Goal: Information Seeking & Learning: Learn about a topic

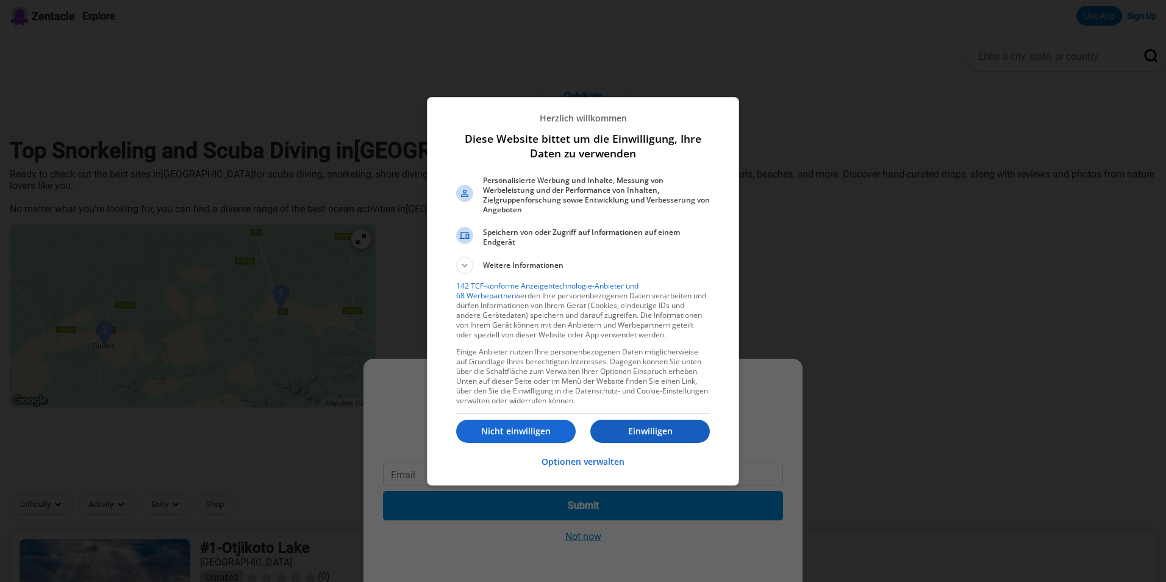
click at [654, 430] on p "Einwilligen" at bounding box center [650, 431] width 120 height 12
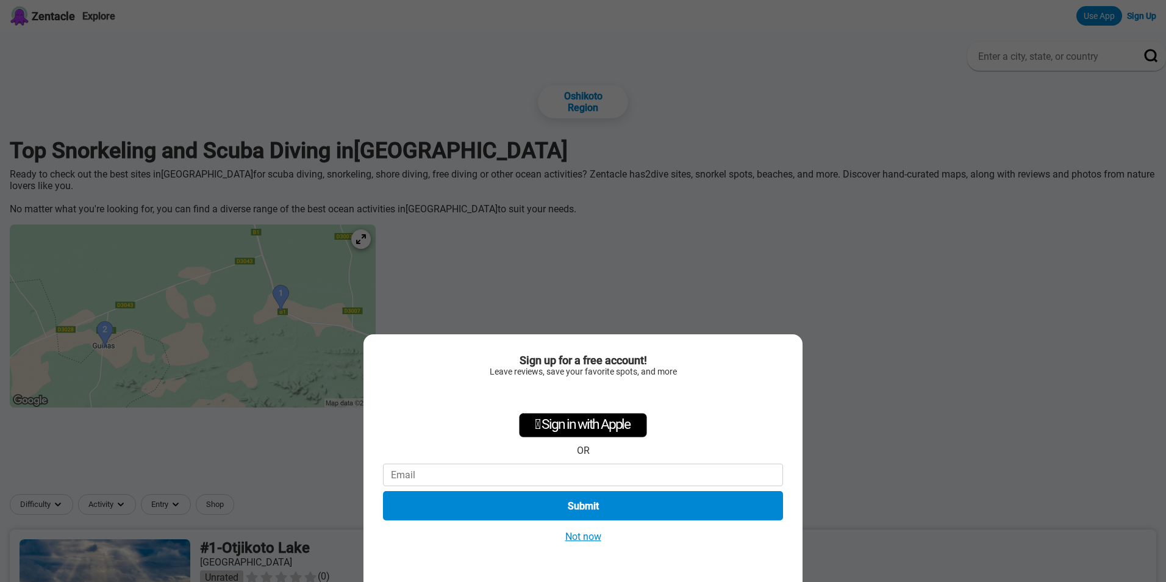
click at [985, 236] on div "Sign up for a free account! Leave reviews, save your favorite spots, and more …" at bounding box center [583, 291] width 1166 height 582
click at [575, 534] on button "Not now" at bounding box center [583, 536] width 43 height 13
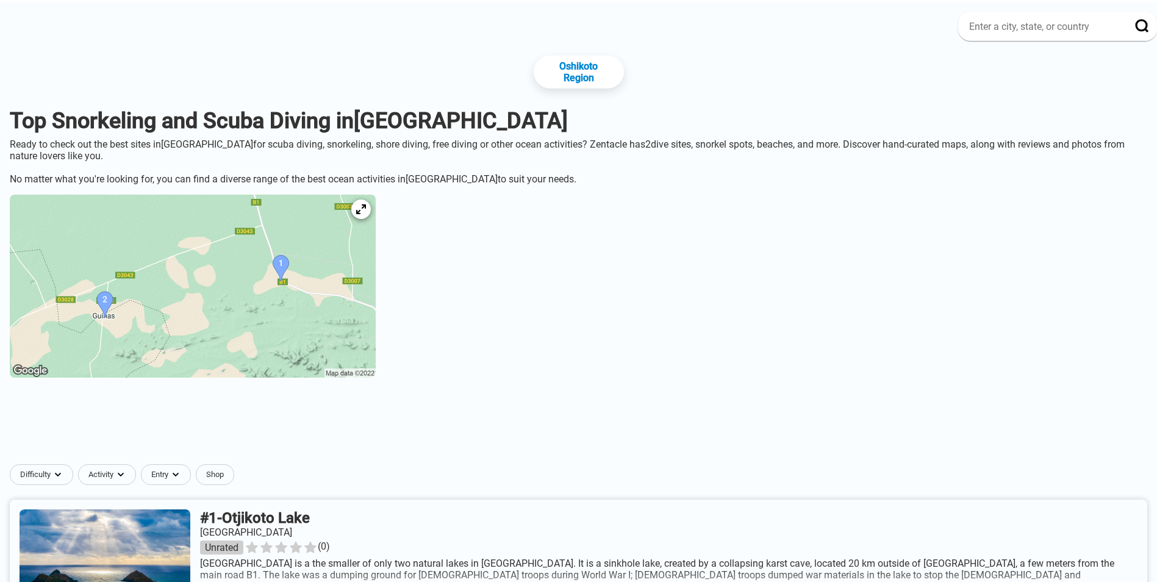
scroll to position [305, 0]
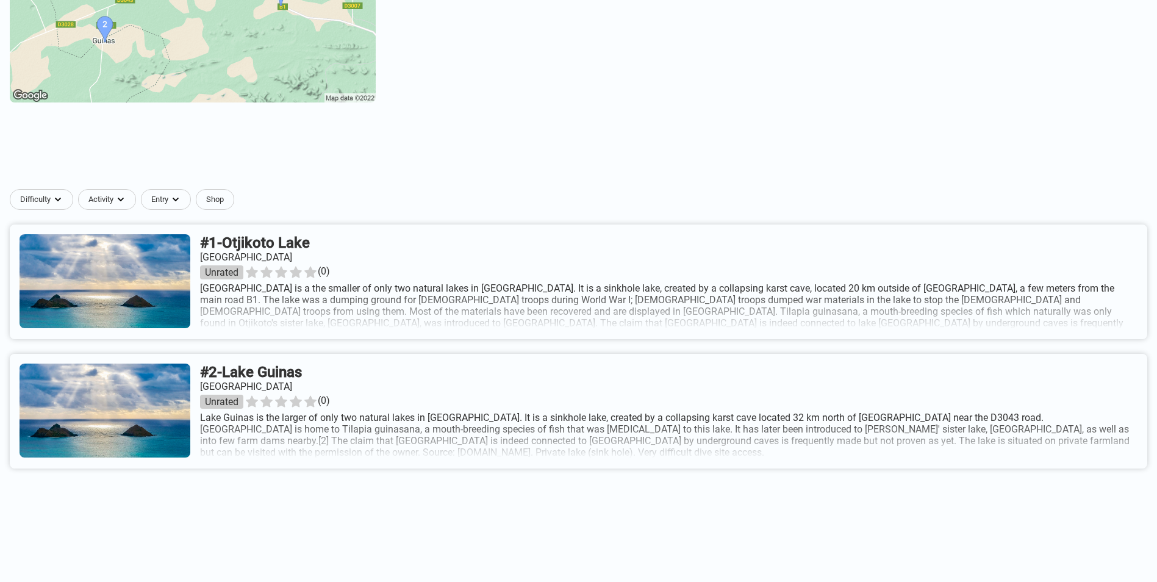
click at [697, 301] on link at bounding box center [579, 281] width 1138 height 115
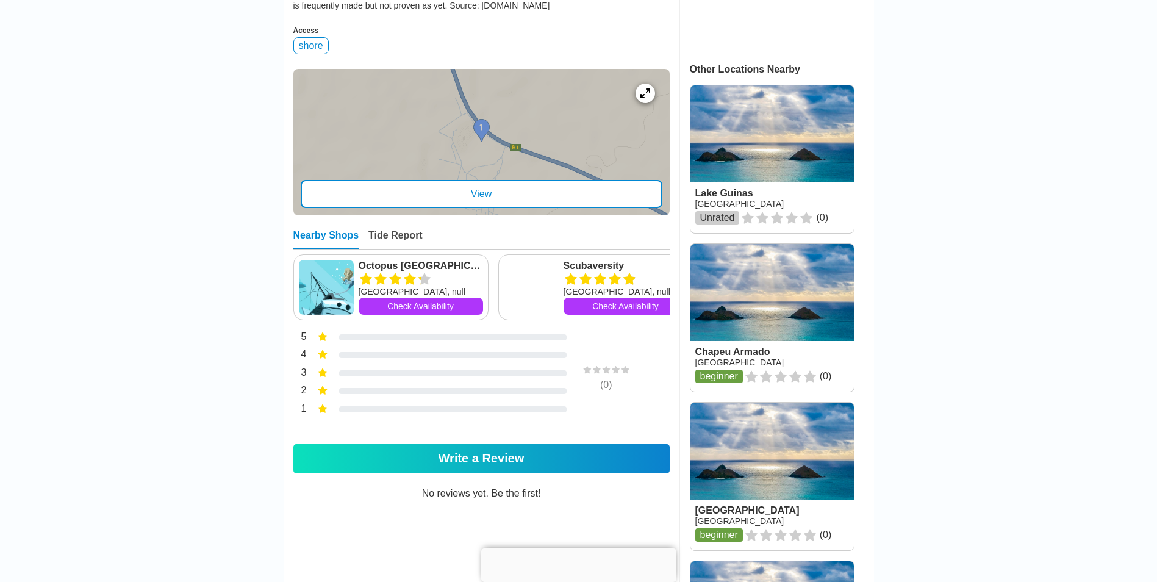
scroll to position [732, 0]
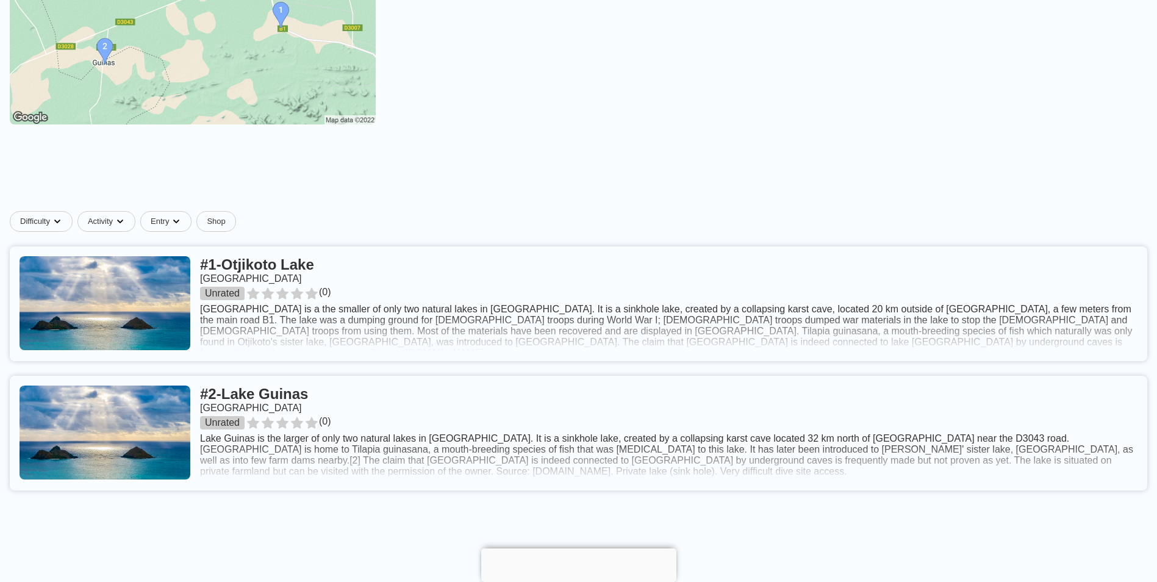
scroll to position [305, 0]
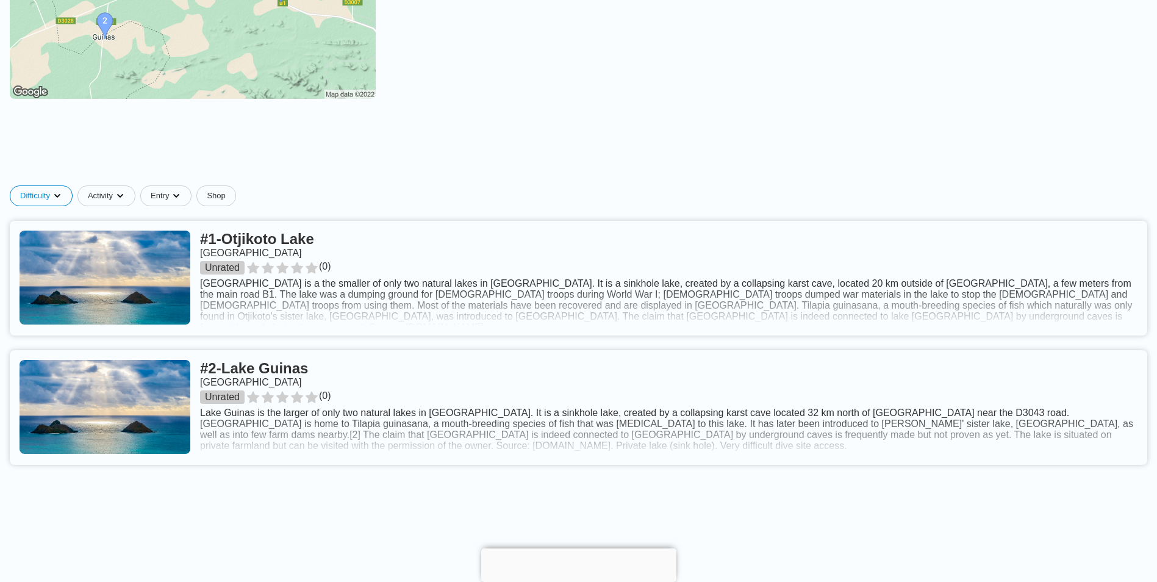
click at [99, 214] on html "Zentacle Explore Use App Sign Up Oshikoto Region Top Snorkeling and [MEDICAL_DA…" at bounding box center [578, 372] width 1157 height 1354
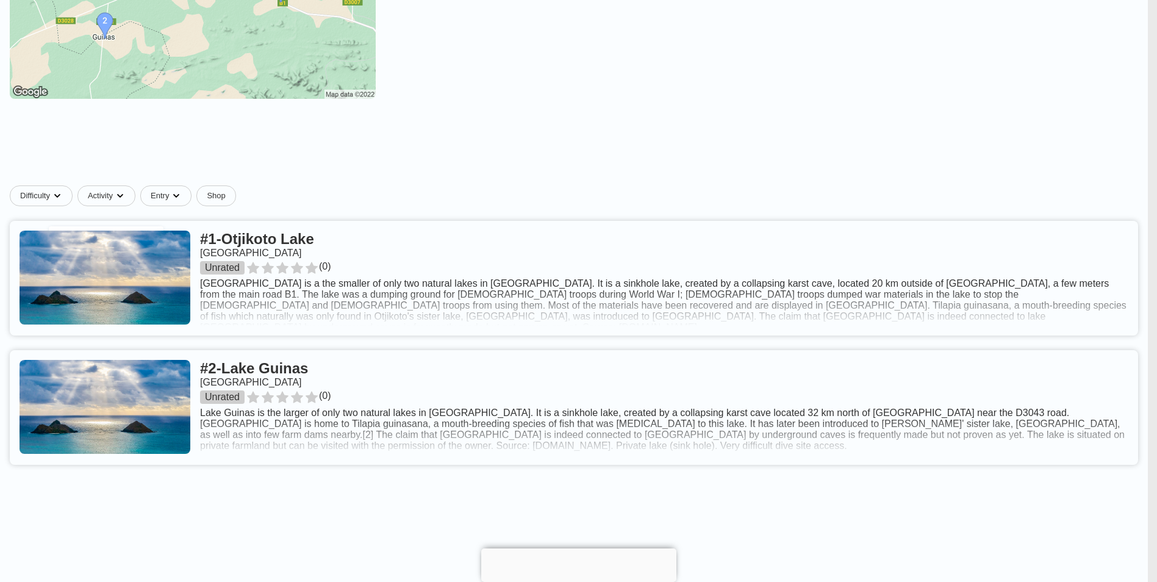
click at [95, 212] on html "Zentacle Explore Use App Sign Up Oshikoto Region Top Snorkeling and [MEDICAL_DA…" at bounding box center [578, 372] width 1157 height 1354
click at [94, 211] on html "Zentacle Explore Use App Sign Up Oshikoto Region Top Snorkeling and [MEDICAL_DA…" at bounding box center [583, 372] width 1166 height 1354
click at [77, 241] on div "Beginner" at bounding box center [106, 239] width 105 height 16
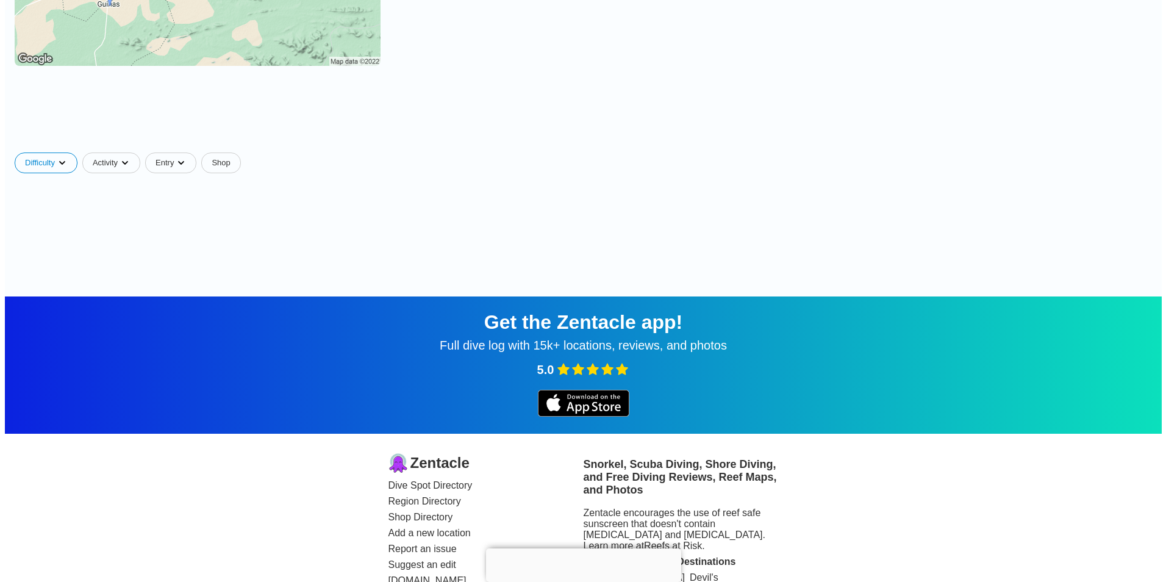
scroll to position [337, 0]
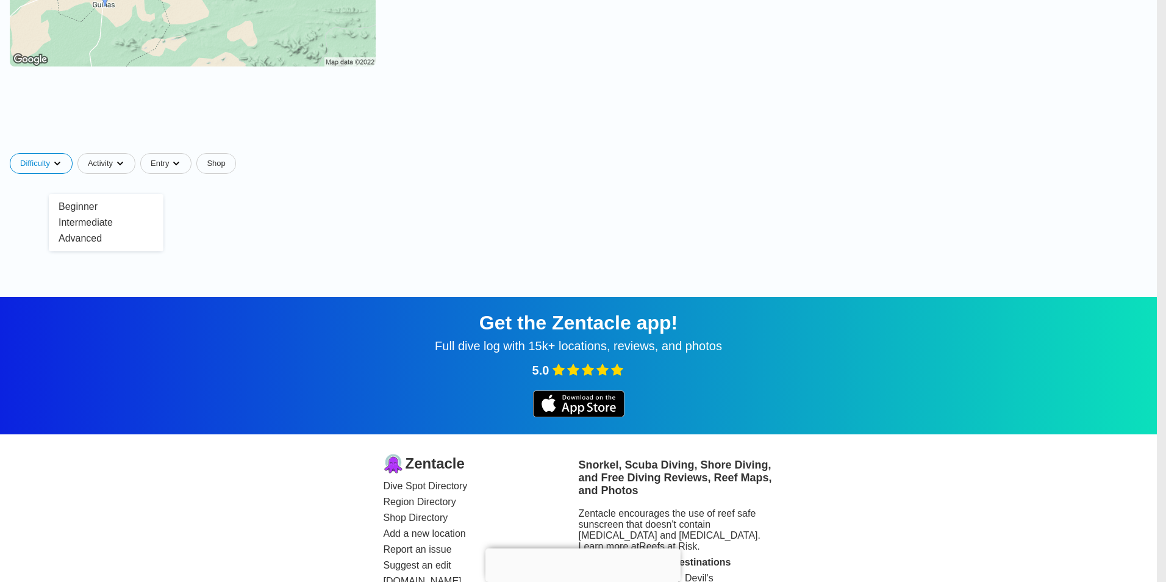
click at [93, 182] on html "Zentacle Explore Use App Sign Up Oshikoto Region Top Snorkeling and [MEDICAL_DA…" at bounding box center [583, 203] width 1166 height 1081
click at [95, 176] on html "Zentacle Explore Use App Sign Up Oshikoto Region Top Snorkeling and [MEDICAL_DA…" at bounding box center [578, 203] width 1157 height 1081
click at [90, 179] on html "Zentacle Explore Use App Sign Up Oshikoto Region Top Snorkeling and [MEDICAL_DA…" at bounding box center [583, 203] width 1166 height 1081
